Goal: Communication & Community: Participate in discussion

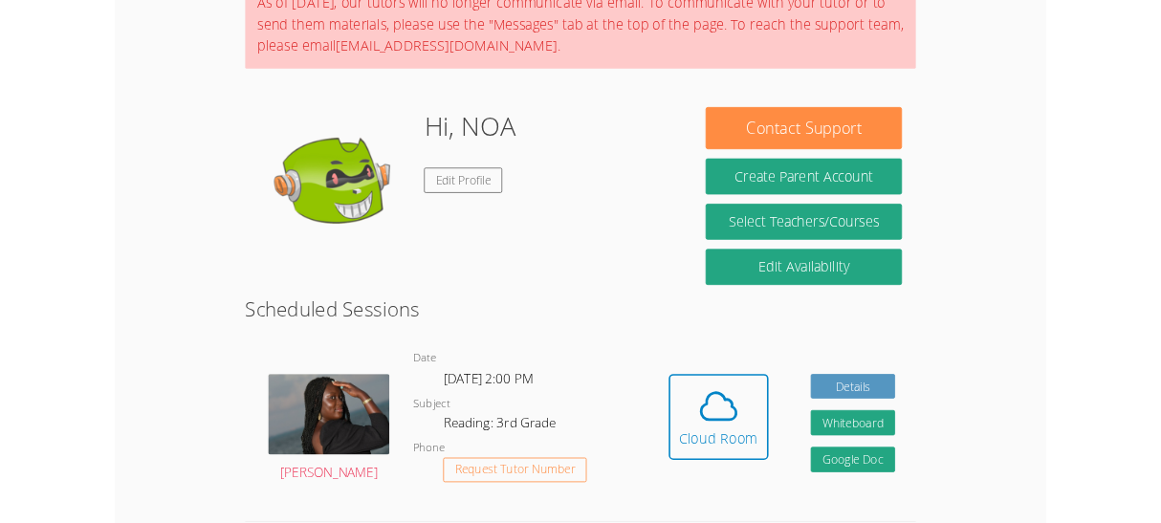
scroll to position [335, 0]
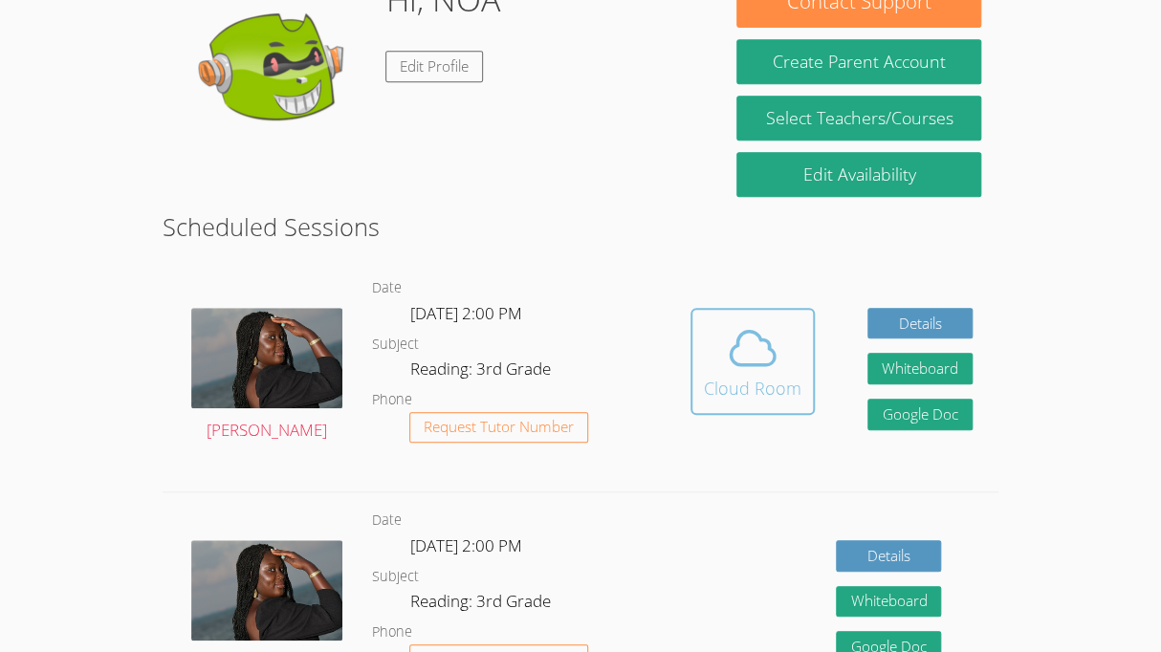
click at [792, 332] on span at bounding box center [753, 348] width 98 height 54
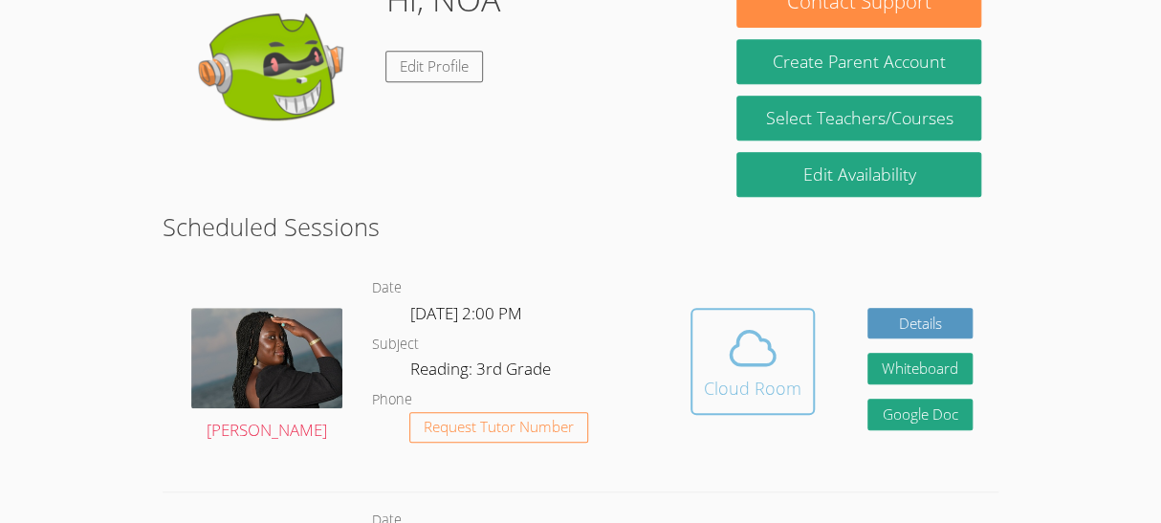
click at [762, 378] on div "Cloud Room" at bounding box center [753, 388] width 98 height 27
click at [780, 397] on div "Cloud Room" at bounding box center [753, 388] width 98 height 27
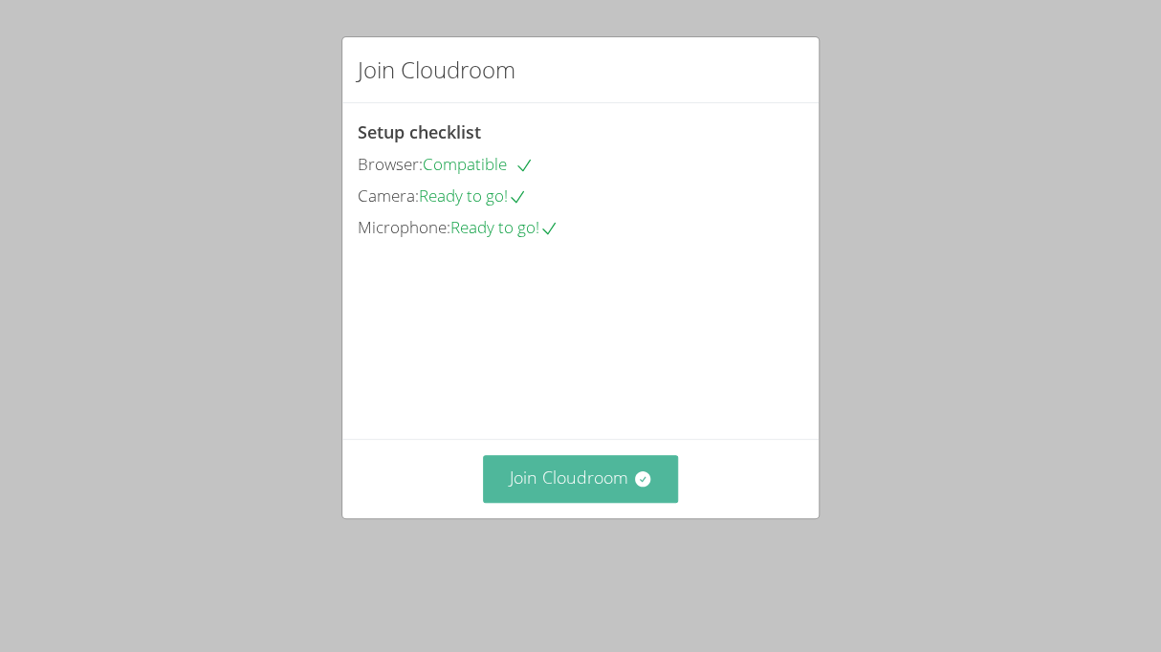
click at [597, 502] on button "Join Cloudroom" at bounding box center [581, 478] width 196 height 47
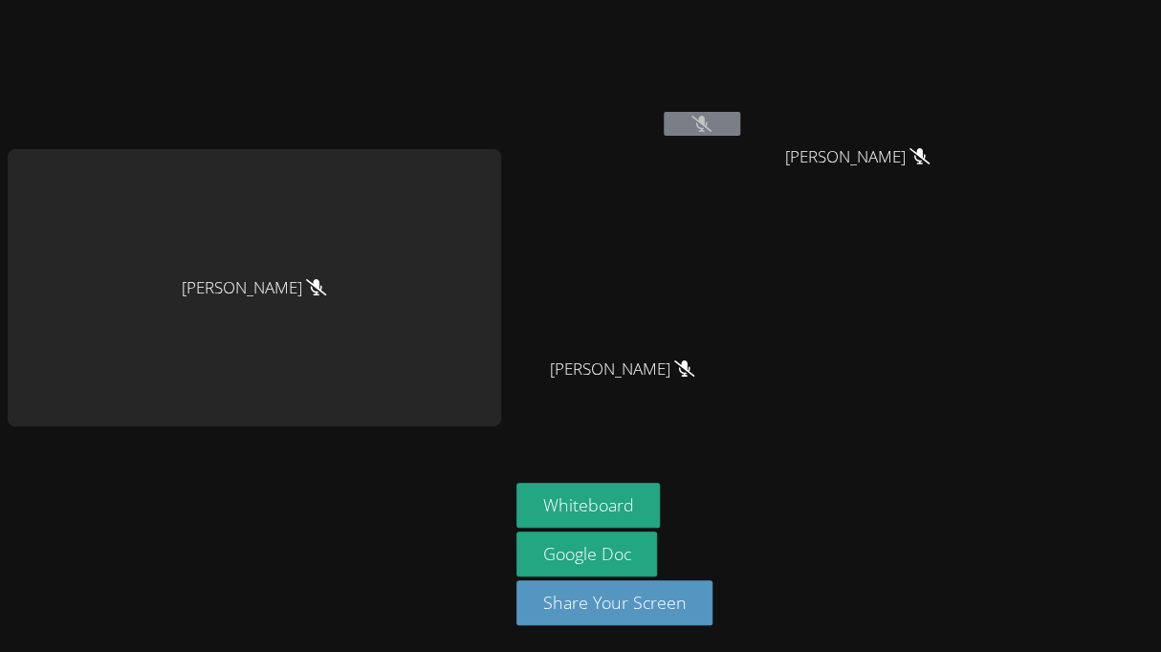
click at [711, 133] on button at bounding box center [701, 124] width 76 height 24
click at [724, 128] on button at bounding box center [701, 124] width 76 height 24
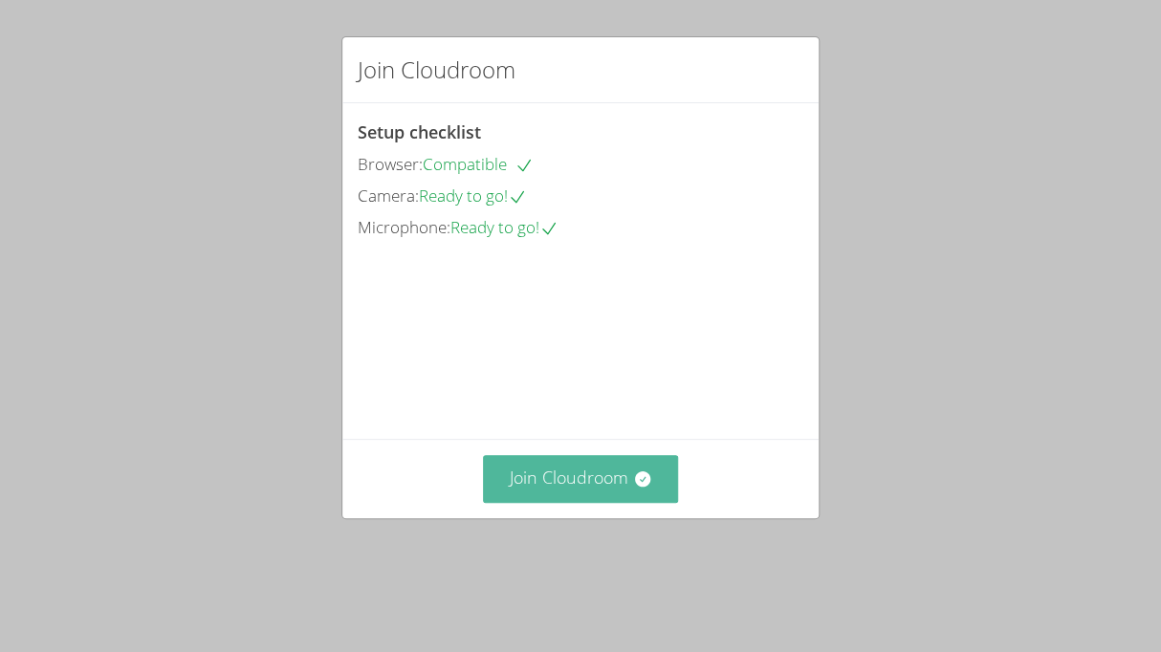
click at [589, 502] on button "Join Cloudroom" at bounding box center [581, 478] width 196 height 47
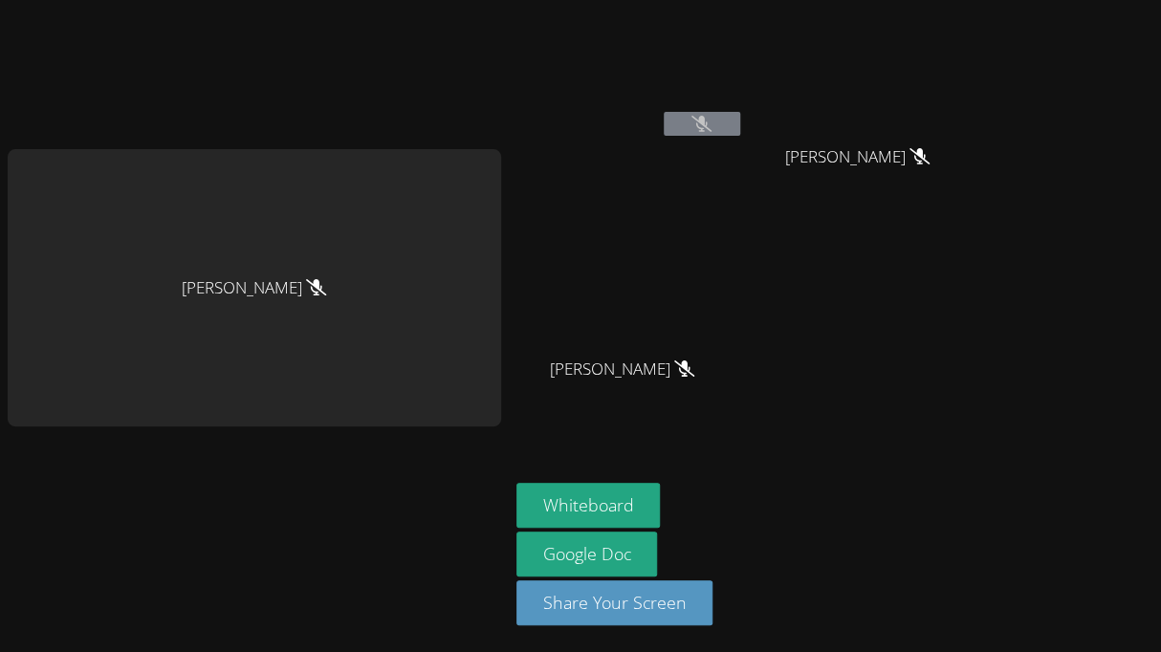
click at [728, 120] on button at bounding box center [701, 124] width 76 height 24
click at [623, 510] on button "Whiteboard" at bounding box center [588, 505] width 144 height 45
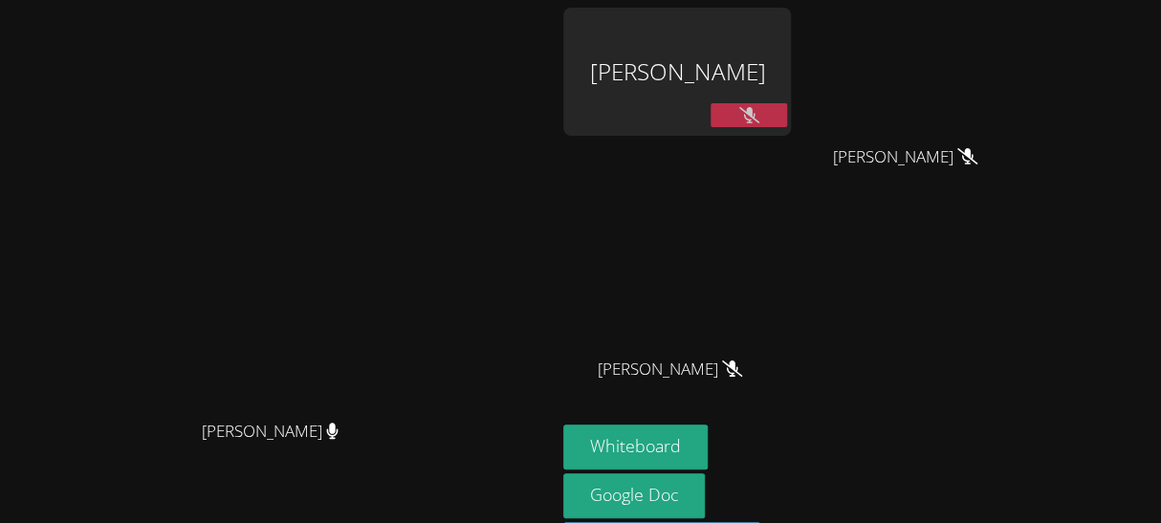
click at [759, 107] on icon at bounding box center [749, 115] width 20 height 16
click at [787, 124] on button at bounding box center [748, 115] width 76 height 24
click at [787, 127] on button at bounding box center [748, 115] width 76 height 24
click at [791, 55] on div "NOA OLEA" at bounding box center [677, 72] width 228 height 128
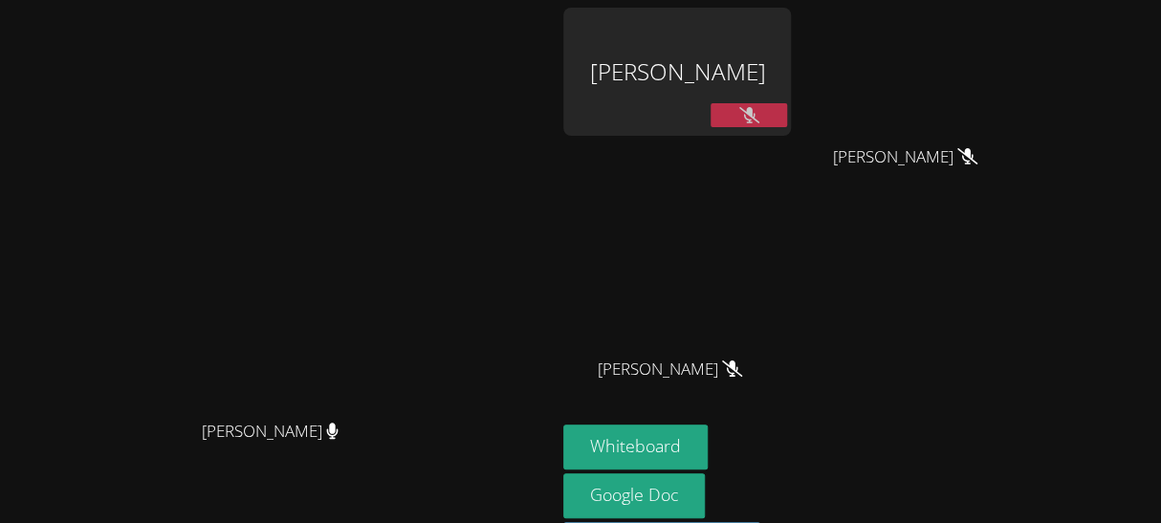
click at [791, 68] on div "[PERSON_NAME]" at bounding box center [677, 72] width 228 height 128
click at [787, 113] on button at bounding box center [748, 115] width 76 height 24
click at [787, 115] on button at bounding box center [748, 115] width 76 height 24
click at [787, 123] on button at bounding box center [748, 115] width 76 height 24
click at [787, 124] on button at bounding box center [748, 115] width 76 height 24
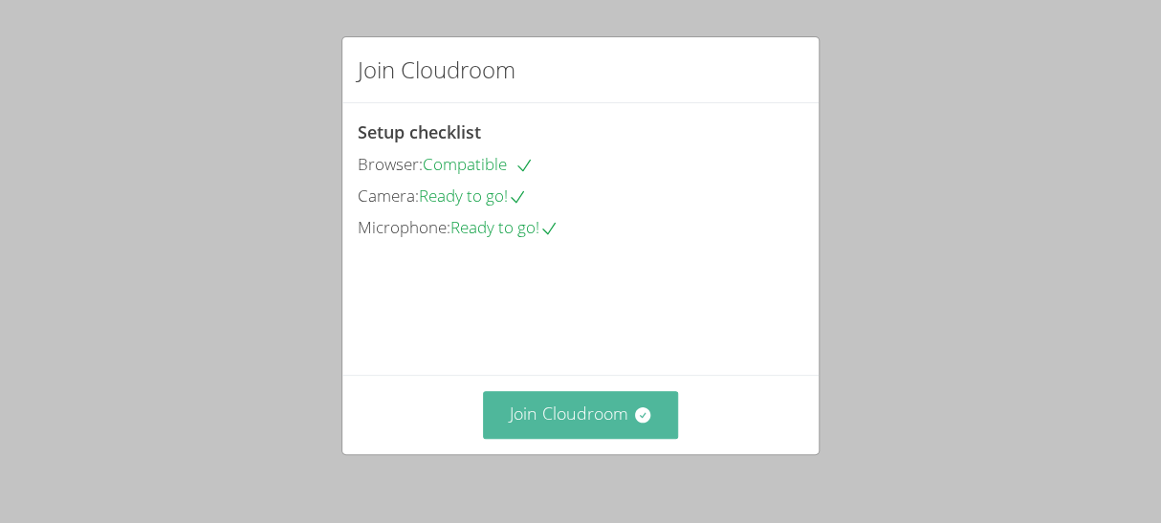
click at [617, 433] on button "Join Cloudroom" at bounding box center [581, 414] width 196 height 47
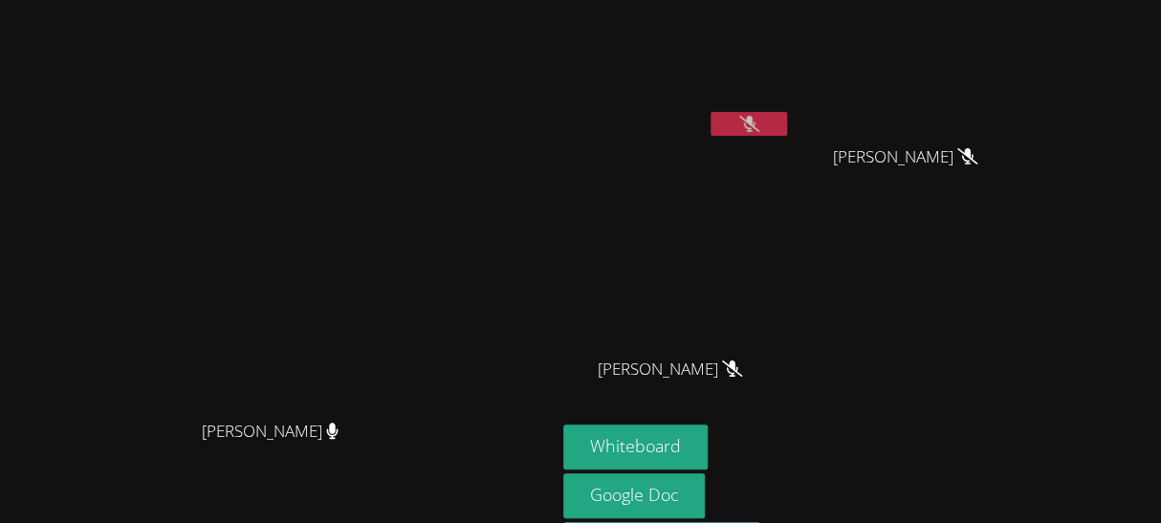
click at [759, 124] on icon at bounding box center [749, 124] width 20 height 16
click at [755, 131] on icon at bounding box center [749, 124] width 12 height 16
click at [787, 124] on button at bounding box center [748, 124] width 76 height 24
click at [787, 127] on button at bounding box center [748, 124] width 76 height 24
click at [787, 132] on button at bounding box center [748, 124] width 76 height 24
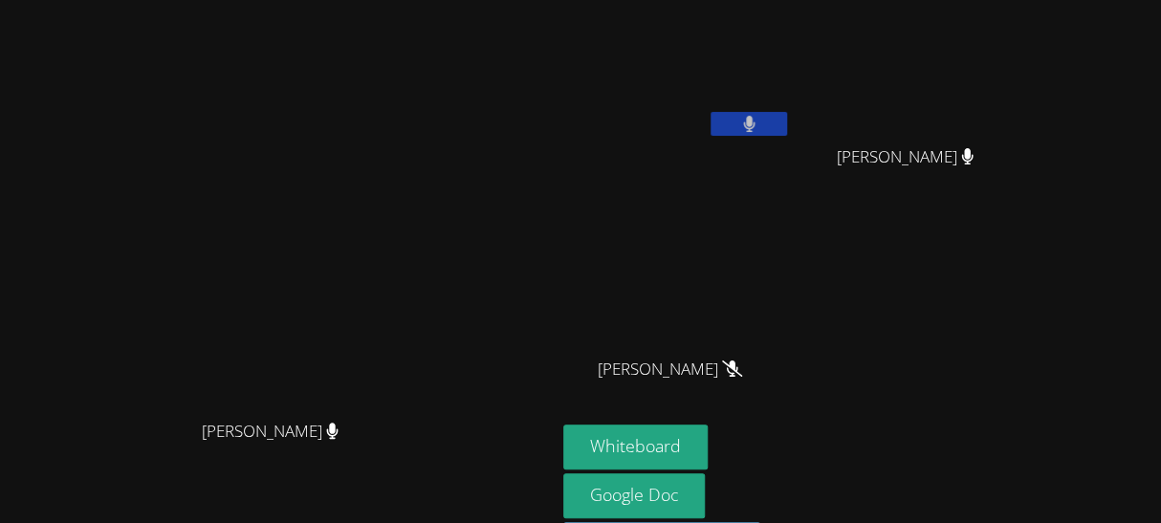
click at [787, 132] on button at bounding box center [748, 124] width 76 height 24
click at [787, 122] on button at bounding box center [748, 124] width 76 height 24
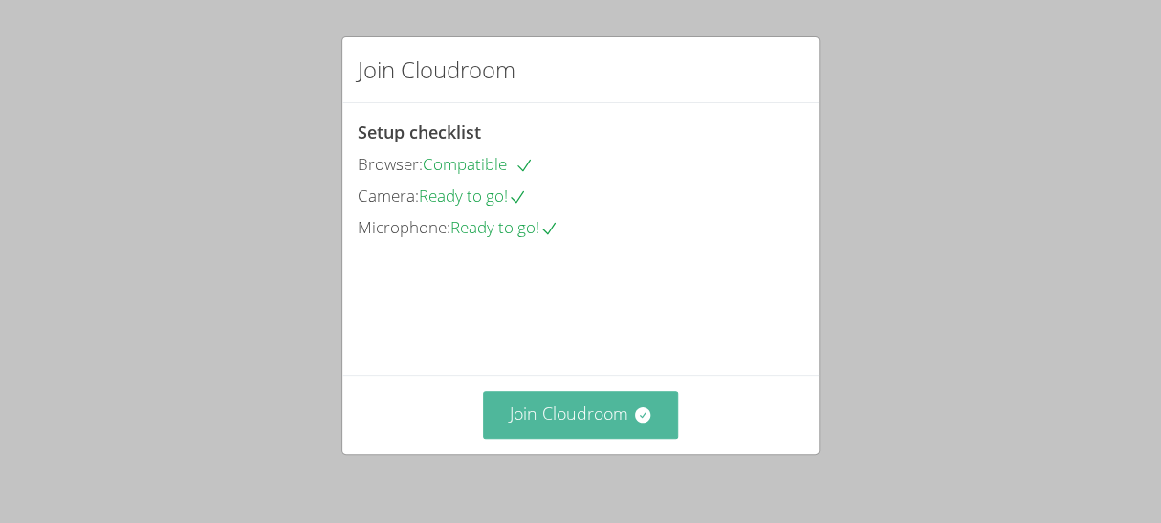
click at [634, 420] on icon at bounding box center [642, 414] width 19 height 19
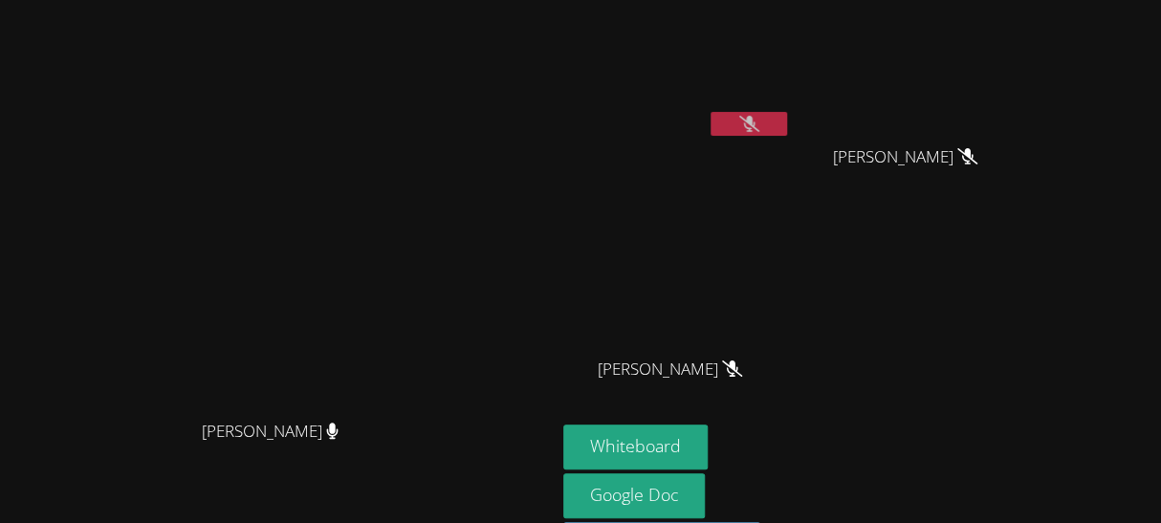
click at [787, 128] on button at bounding box center [748, 124] width 76 height 24
click at [787, 125] on button at bounding box center [748, 124] width 76 height 24
click at [787, 129] on button at bounding box center [748, 124] width 76 height 24
click at [754, 129] on icon at bounding box center [748, 124] width 11 height 16
click at [787, 122] on button at bounding box center [748, 124] width 76 height 24
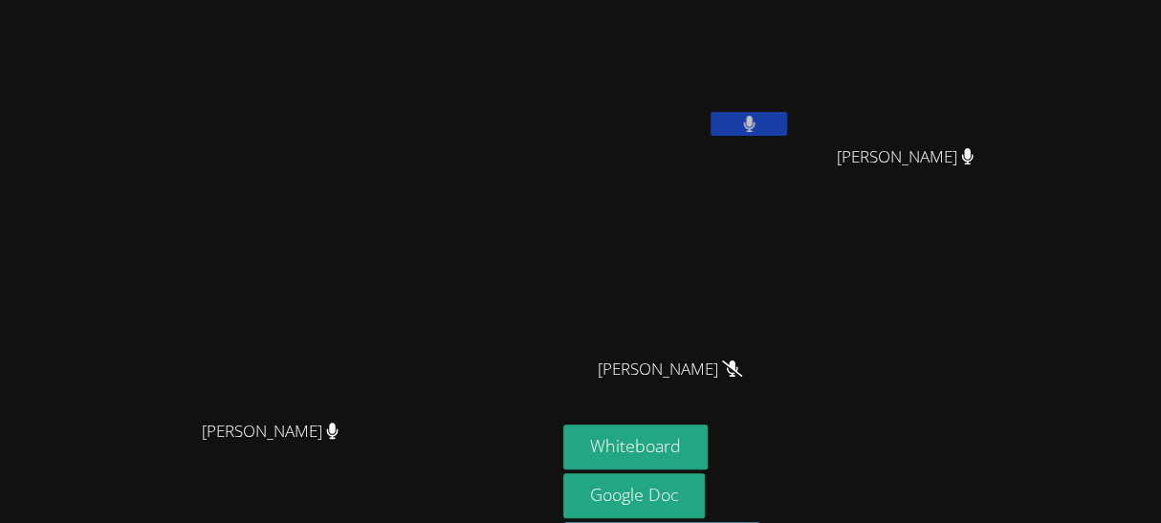
click at [787, 125] on button at bounding box center [748, 124] width 76 height 24
click at [787, 132] on button at bounding box center [748, 124] width 76 height 24
click at [787, 129] on button at bounding box center [748, 124] width 76 height 24
click at [739, 129] on icon at bounding box center [749, 124] width 20 height 16
click at [730, 129] on button at bounding box center [748, 124] width 76 height 24
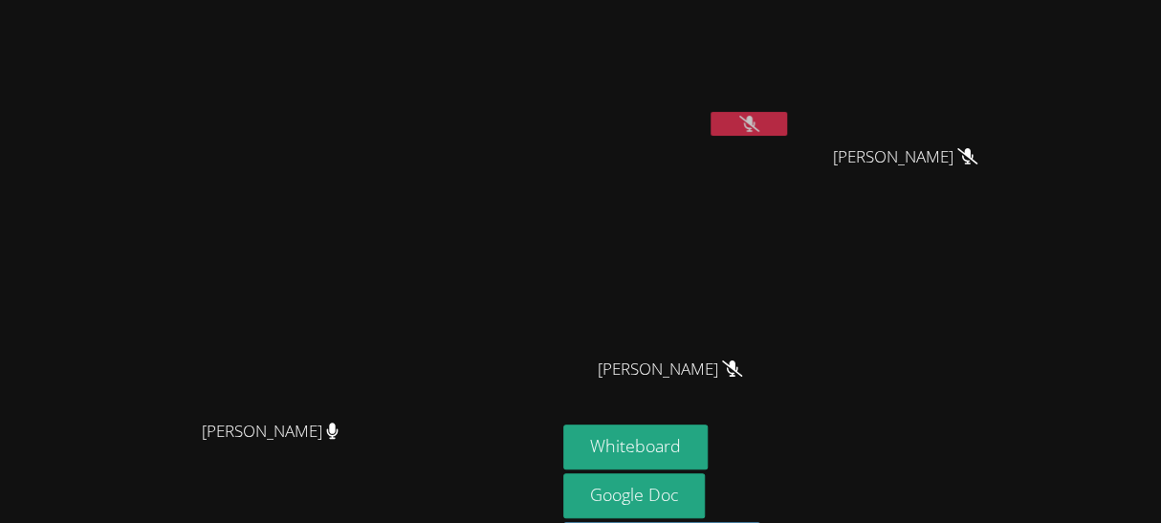
click at [759, 130] on icon at bounding box center [749, 124] width 20 height 16
click at [787, 129] on button at bounding box center [748, 124] width 76 height 24
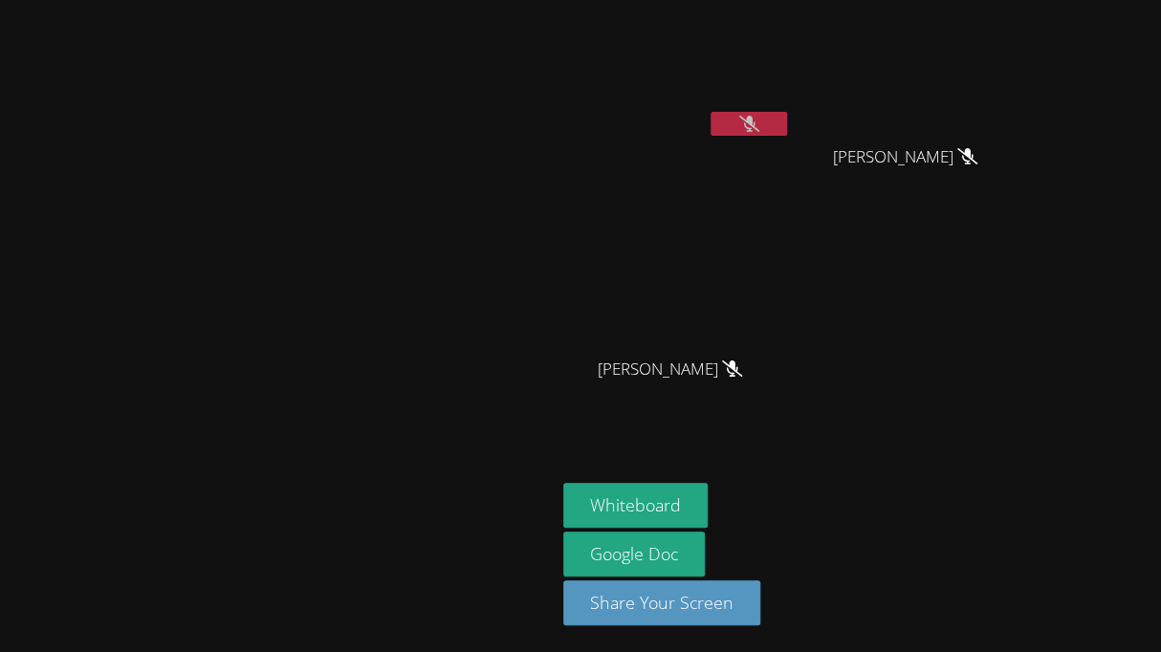
click at [787, 126] on button at bounding box center [748, 124] width 76 height 24
click at [787, 120] on button at bounding box center [748, 124] width 76 height 24
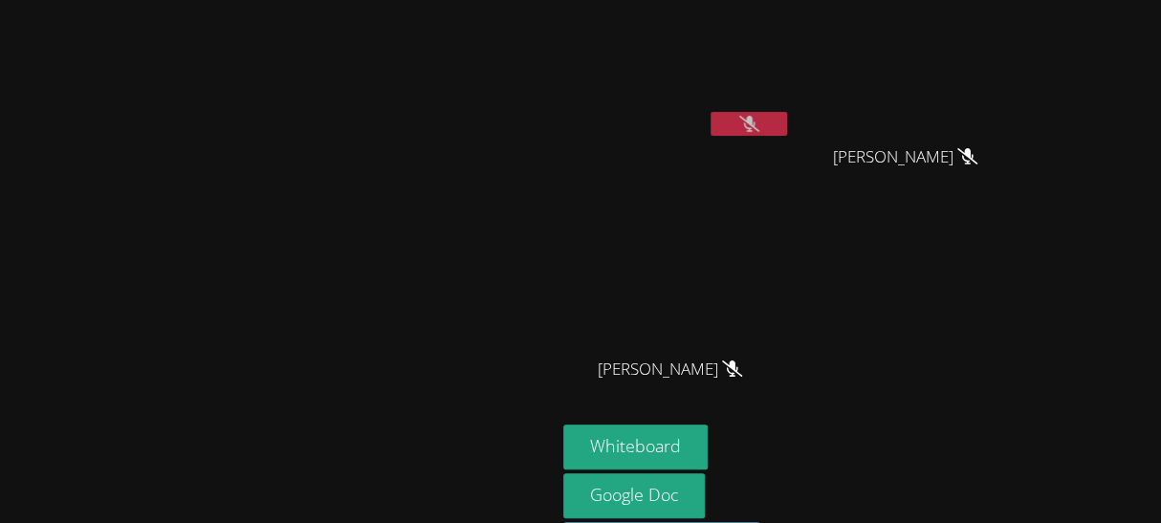
click at [787, 129] on button at bounding box center [748, 124] width 76 height 24
click at [787, 120] on button at bounding box center [748, 124] width 76 height 24
click at [791, 106] on video at bounding box center [677, 72] width 228 height 128
click at [787, 127] on button at bounding box center [748, 124] width 76 height 24
click at [755, 129] on icon at bounding box center [749, 124] width 12 height 16
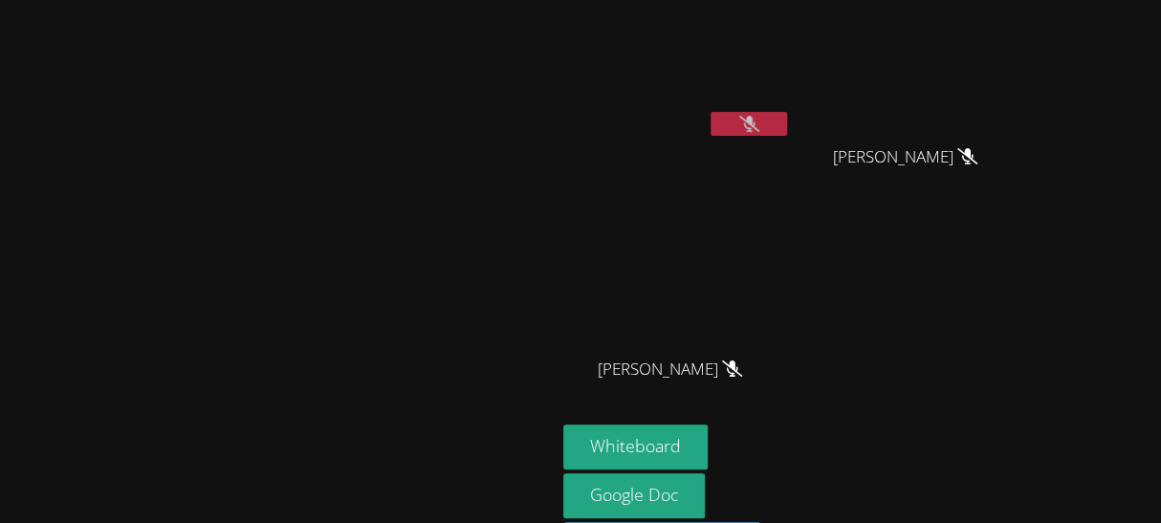
click at [787, 135] on button at bounding box center [748, 124] width 76 height 24
click at [755, 127] on icon at bounding box center [749, 124] width 12 height 16
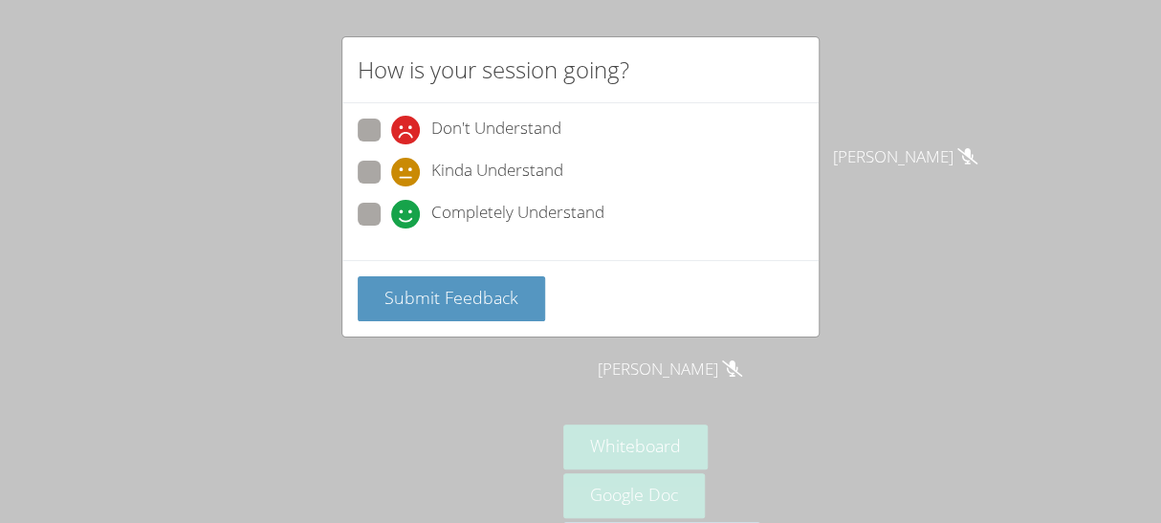
click at [427, 166] on div "Kinda Understand" at bounding box center [477, 172] width 172 height 29
click at [407, 166] on input "Kinda Understand" at bounding box center [399, 169] width 16 height 16
radio input "true"
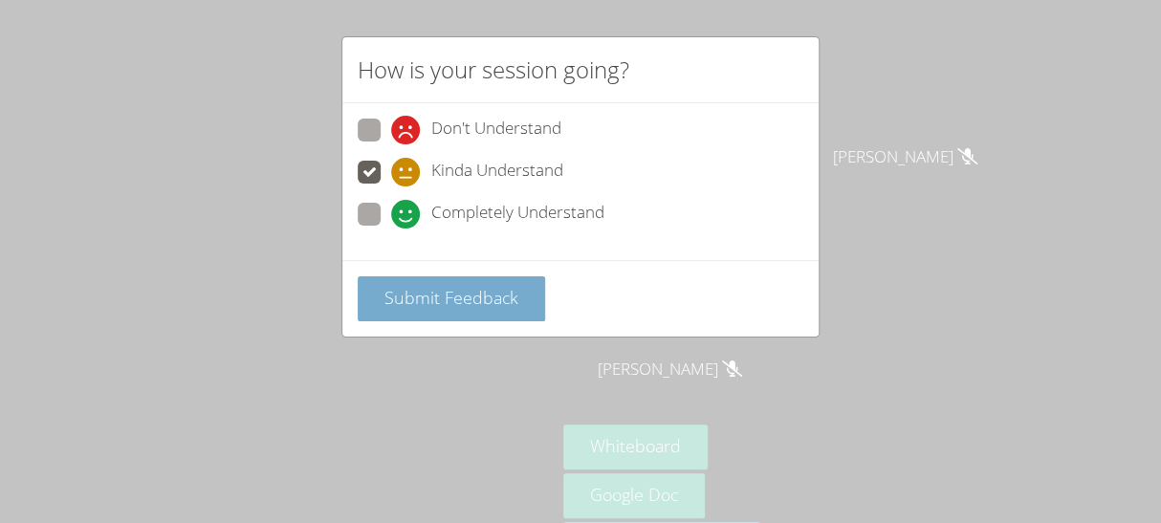
click at [479, 287] on span "Submit Feedback" at bounding box center [451, 297] width 134 height 23
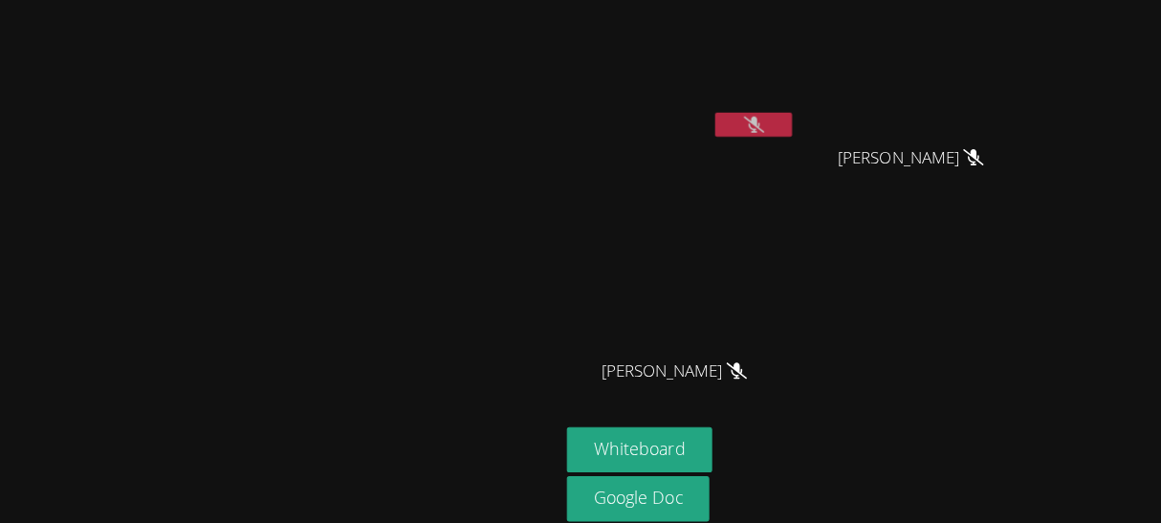
click at [715, 45] on video at bounding box center [677, 72] width 228 height 128
click at [787, 121] on button at bounding box center [748, 124] width 76 height 24
click at [787, 124] on button at bounding box center [748, 124] width 76 height 24
click at [787, 129] on button at bounding box center [748, 124] width 76 height 24
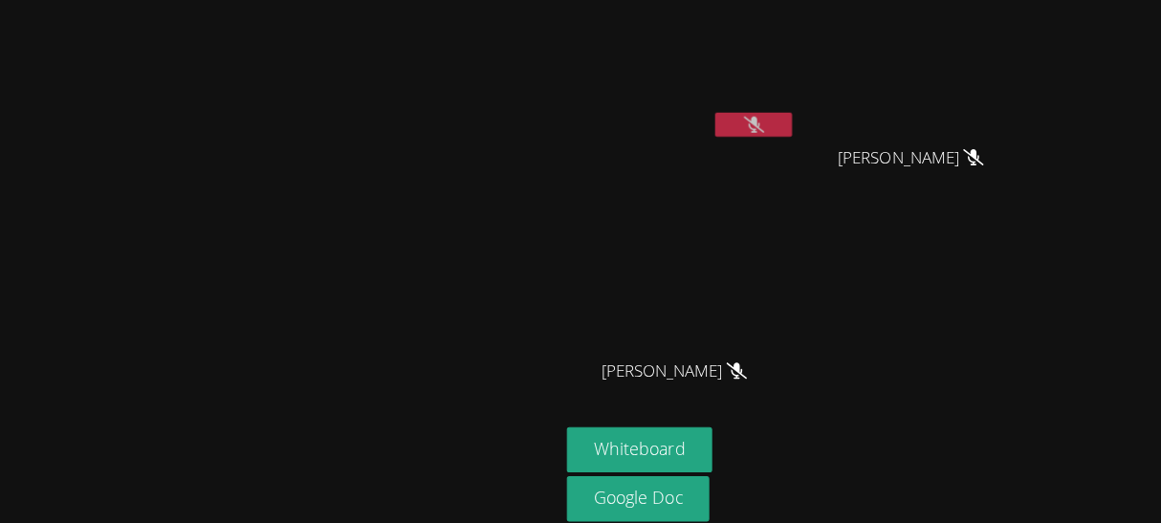
click at [787, 129] on button at bounding box center [748, 124] width 76 height 24
click at [787, 135] on button at bounding box center [748, 124] width 76 height 24
click at [759, 127] on icon at bounding box center [749, 124] width 20 height 16
click at [787, 122] on button at bounding box center [748, 124] width 76 height 24
click at [787, 123] on button at bounding box center [748, 124] width 76 height 24
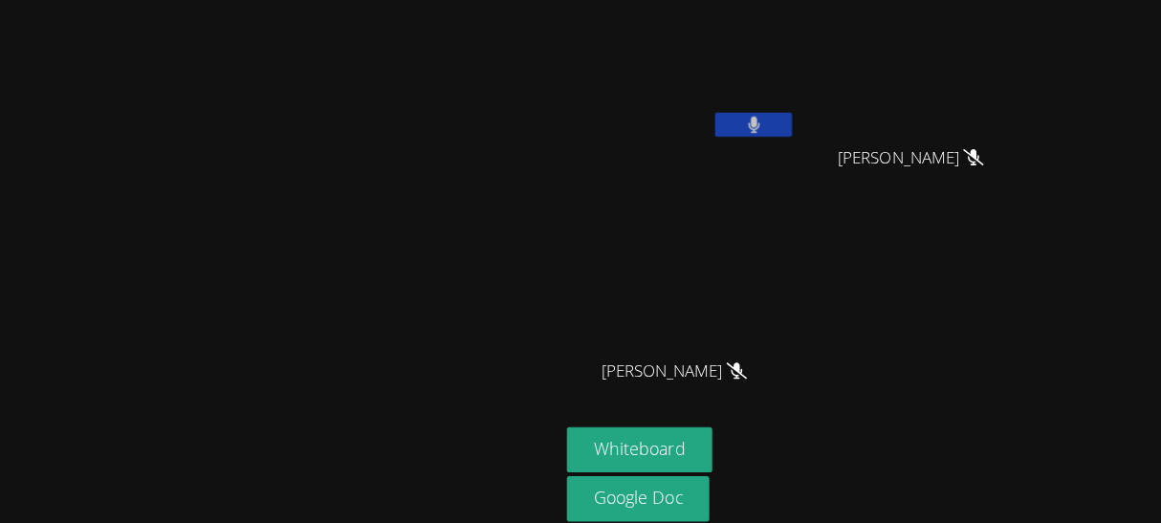
click at [787, 121] on button at bounding box center [748, 124] width 76 height 24
click at [787, 120] on button at bounding box center [748, 124] width 76 height 24
click at [787, 119] on button at bounding box center [748, 124] width 76 height 24
click at [759, 120] on icon at bounding box center [749, 124] width 20 height 16
click at [754, 130] on icon at bounding box center [748, 124] width 11 height 16
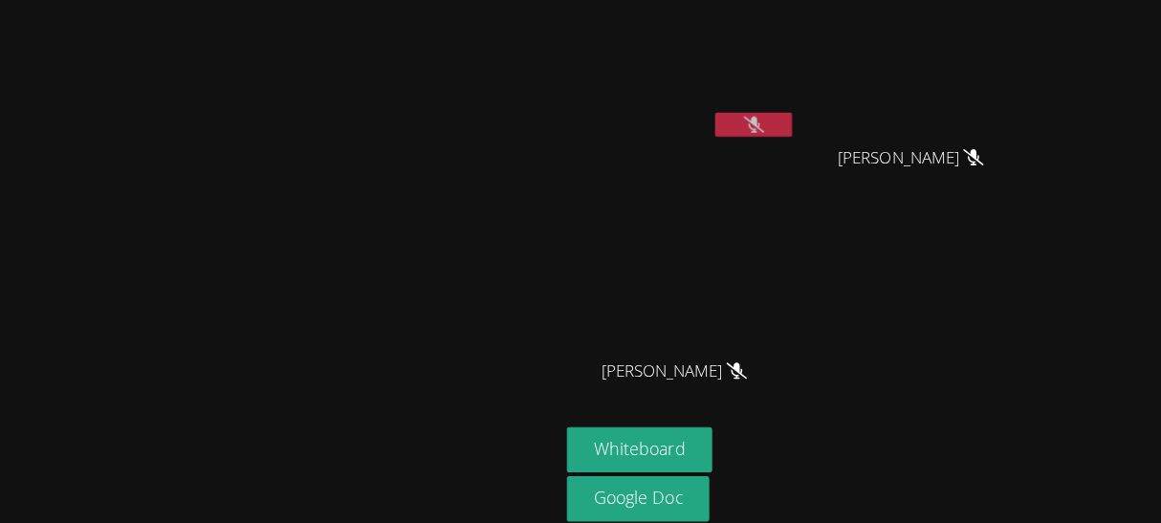
click at [759, 131] on icon at bounding box center [749, 124] width 20 height 16
click at [754, 125] on icon at bounding box center [748, 124] width 11 height 16
click at [759, 127] on icon at bounding box center [749, 124] width 20 height 16
click at [787, 134] on button at bounding box center [748, 124] width 76 height 24
click at [759, 121] on icon at bounding box center [749, 124] width 20 height 16
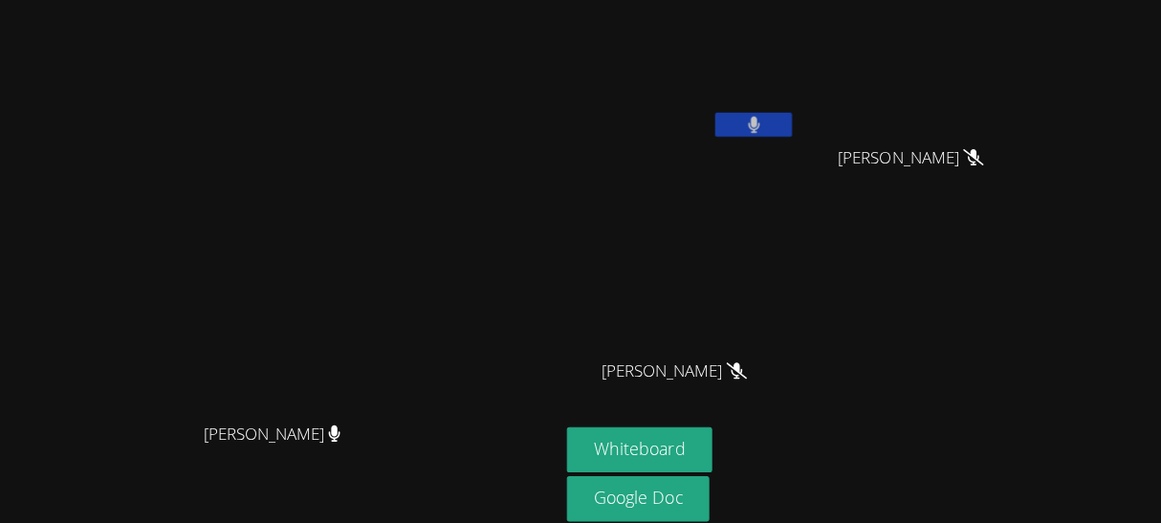
click at [754, 127] on icon at bounding box center [748, 124] width 11 height 16
click at [759, 127] on icon at bounding box center [749, 124] width 20 height 16
click at [755, 126] on icon at bounding box center [749, 124] width 12 height 16
click at [787, 134] on button at bounding box center [748, 124] width 76 height 24
click at [755, 126] on icon at bounding box center [749, 124] width 12 height 16
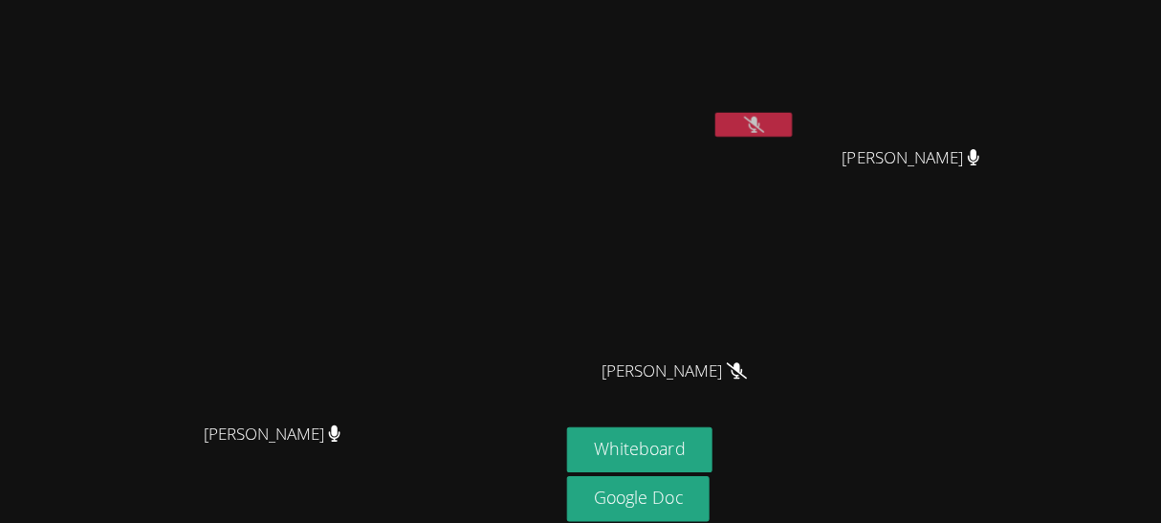
click at [787, 131] on button at bounding box center [748, 124] width 76 height 24
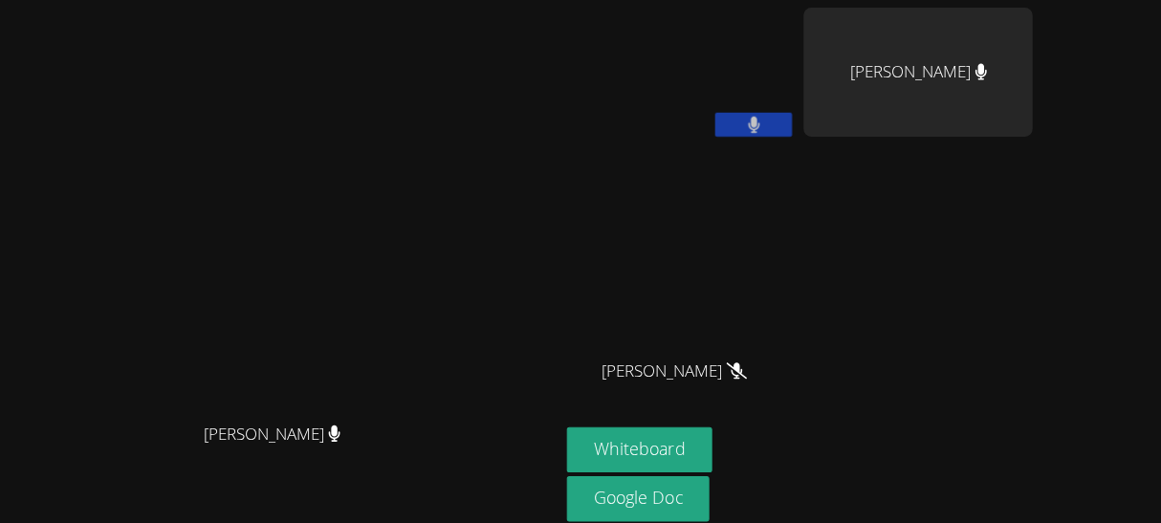
click at [787, 127] on button at bounding box center [748, 124] width 76 height 24
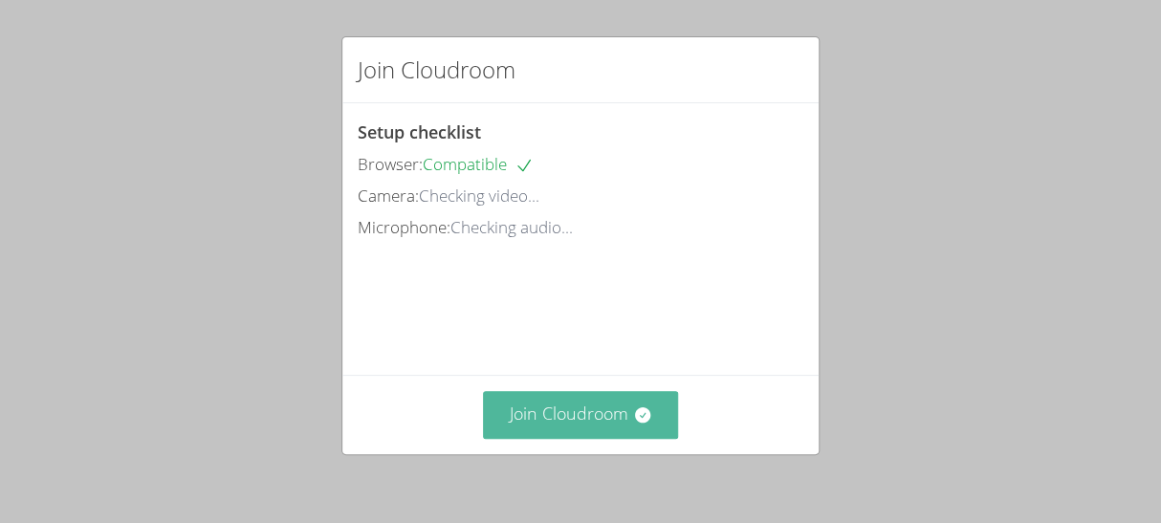
click at [623, 425] on button "Join Cloudroom" at bounding box center [581, 414] width 196 height 47
